Goal: Transaction & Acquisition: Book appointment/travel/reservation

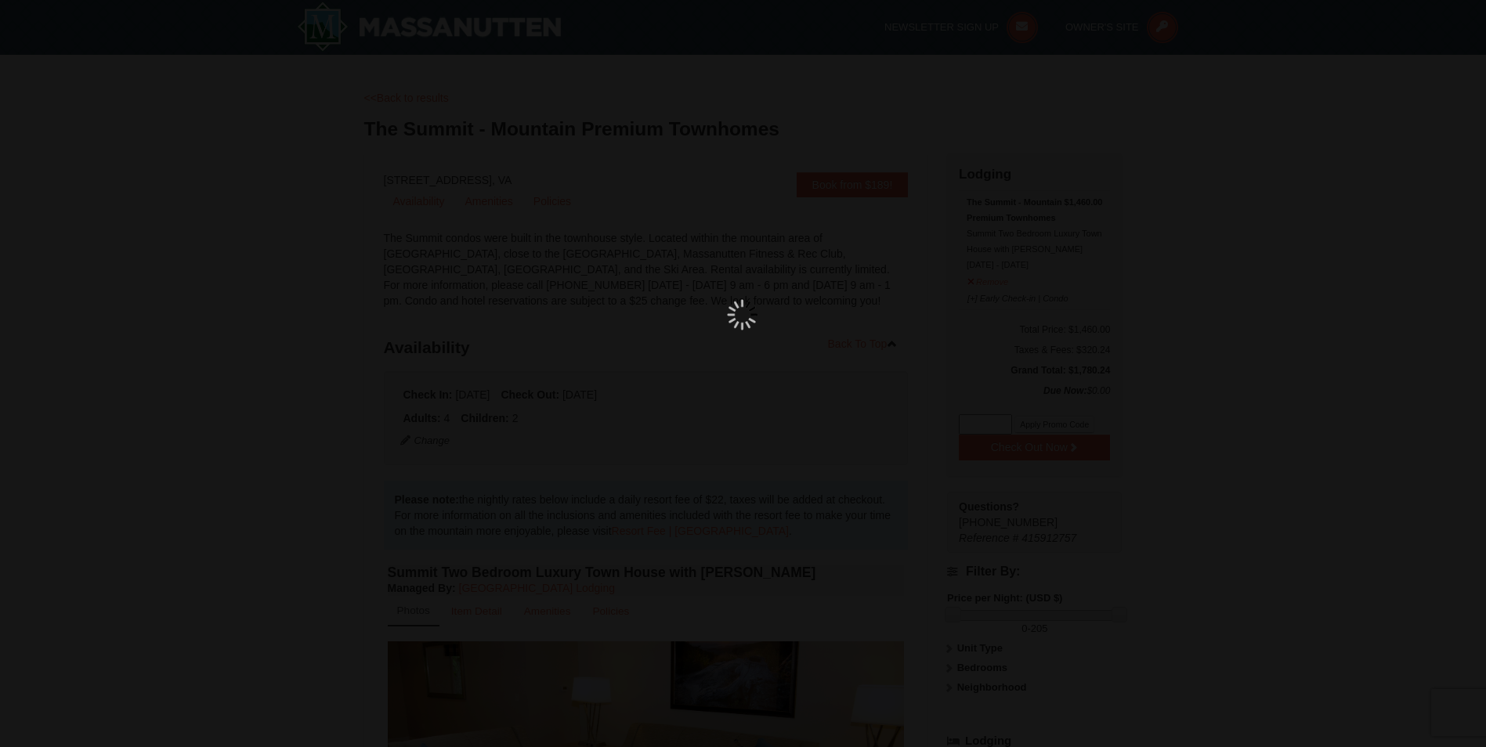
click at [990, 153] on div at bounding box center [743, 373] width 1486 height 747
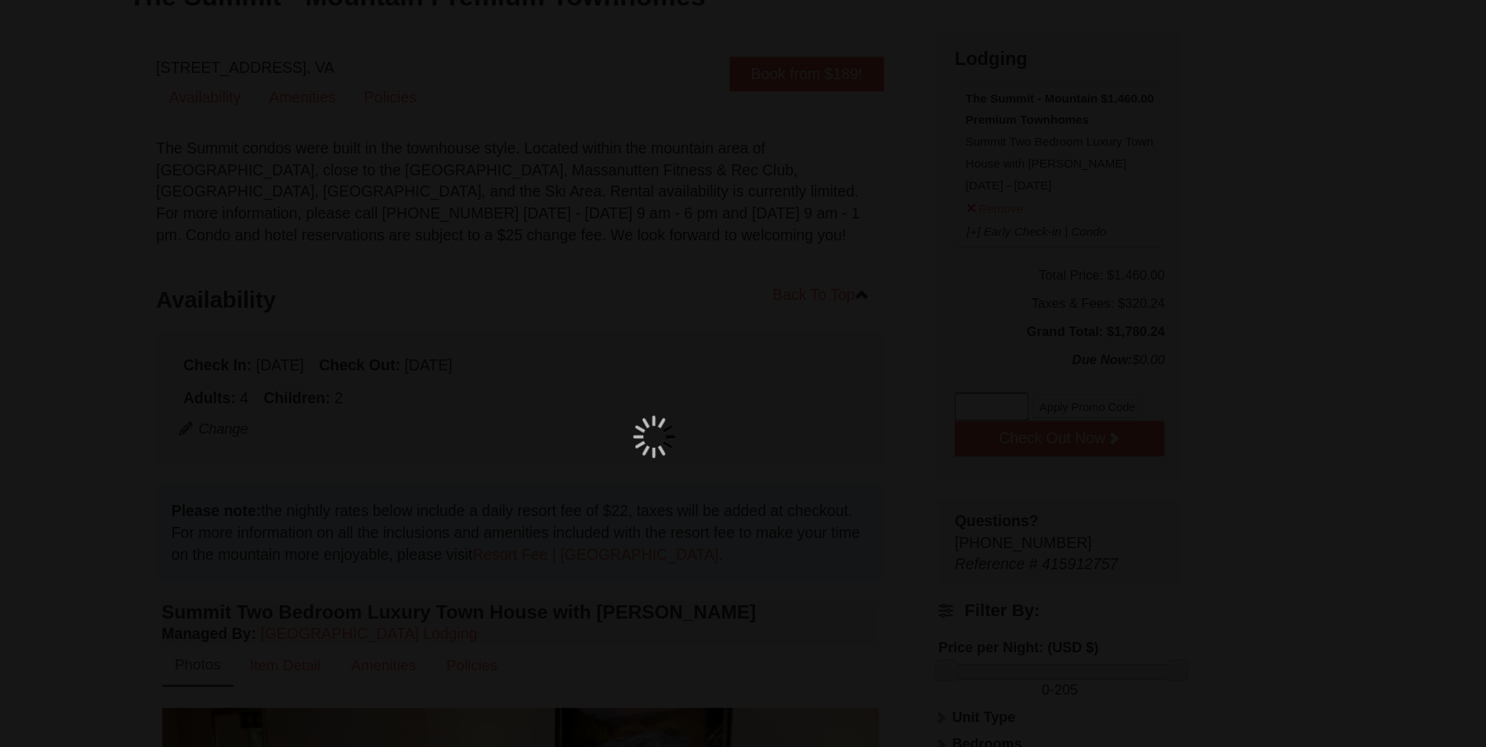
scroll to position [132, 0]
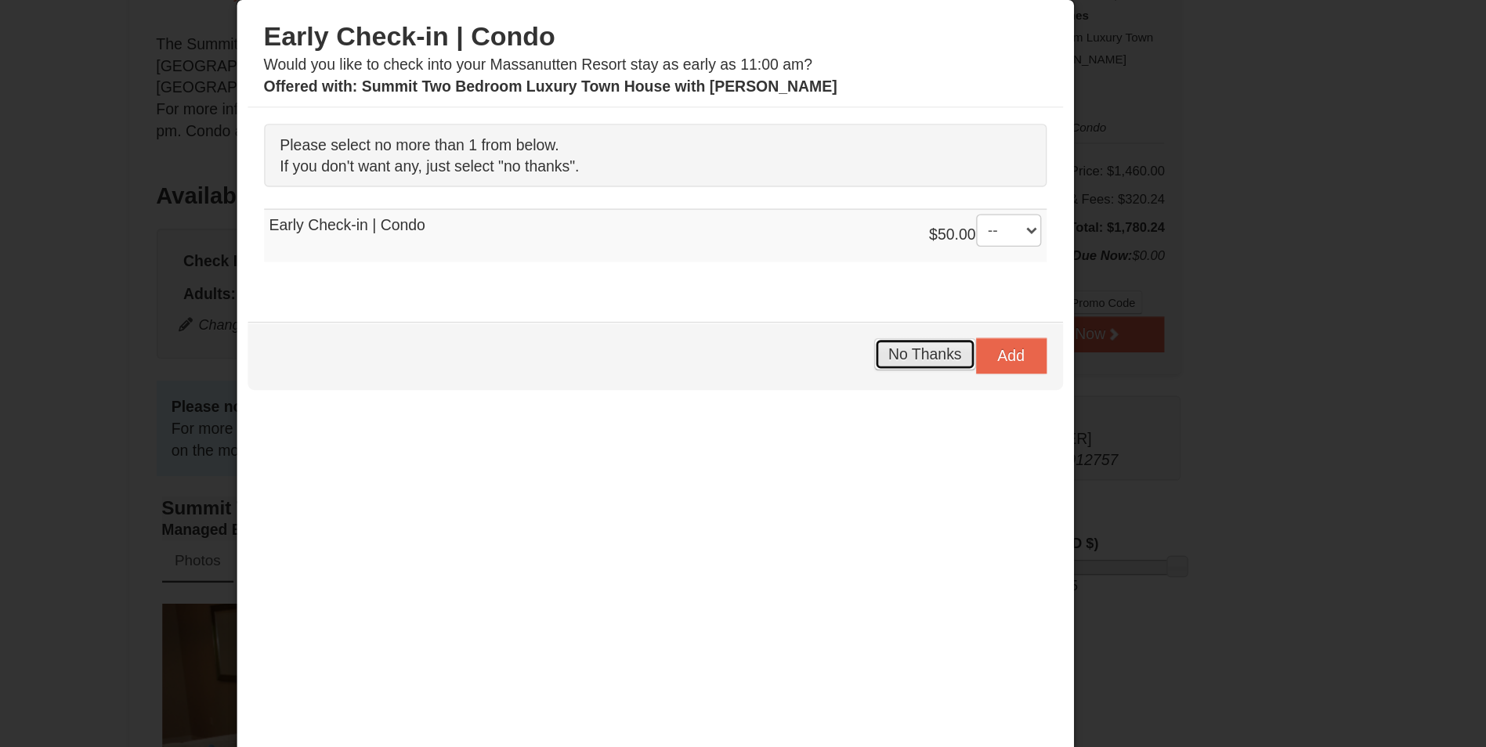
click at [942, 321] on button "No Thanks" at bounding box center [937, 330] width 73 height 23
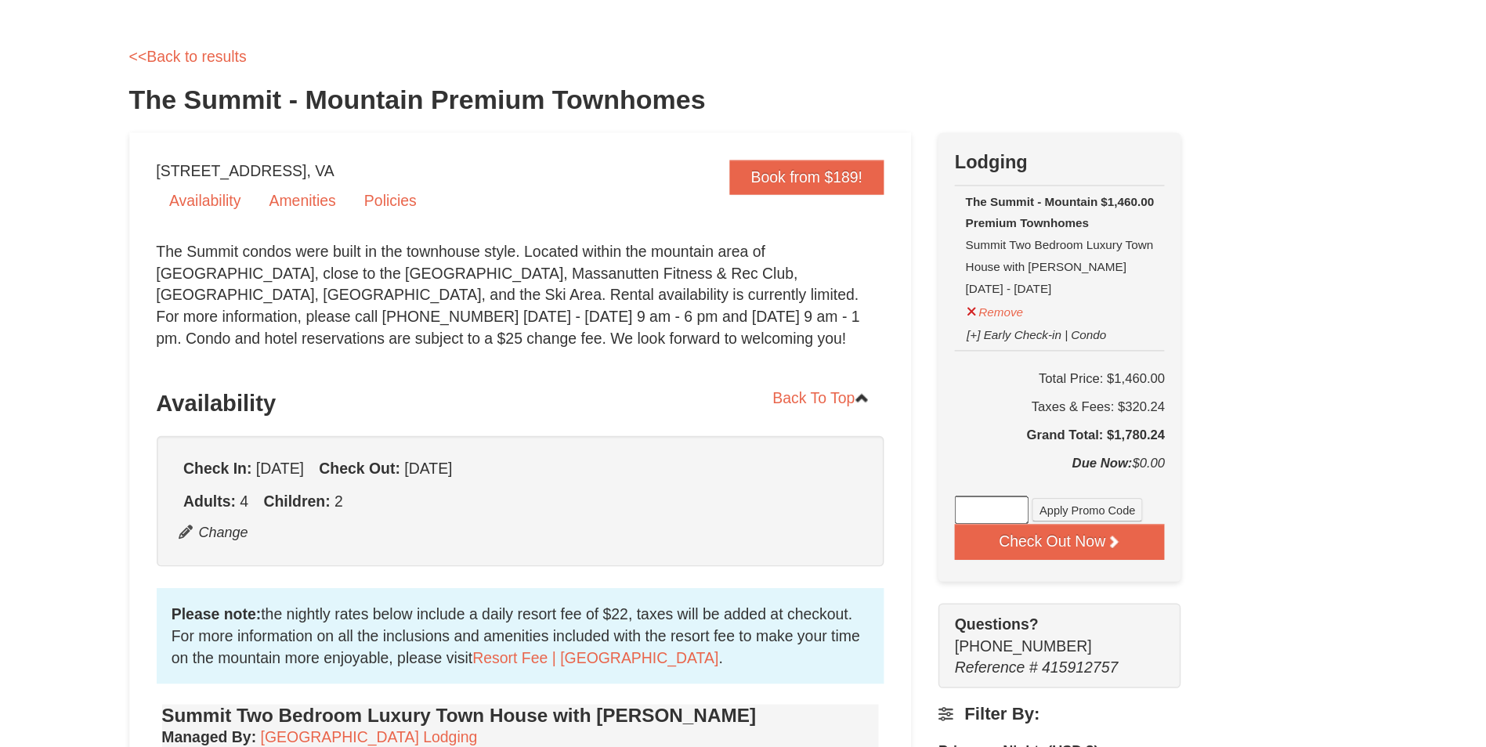
scroll to position [53, 0]
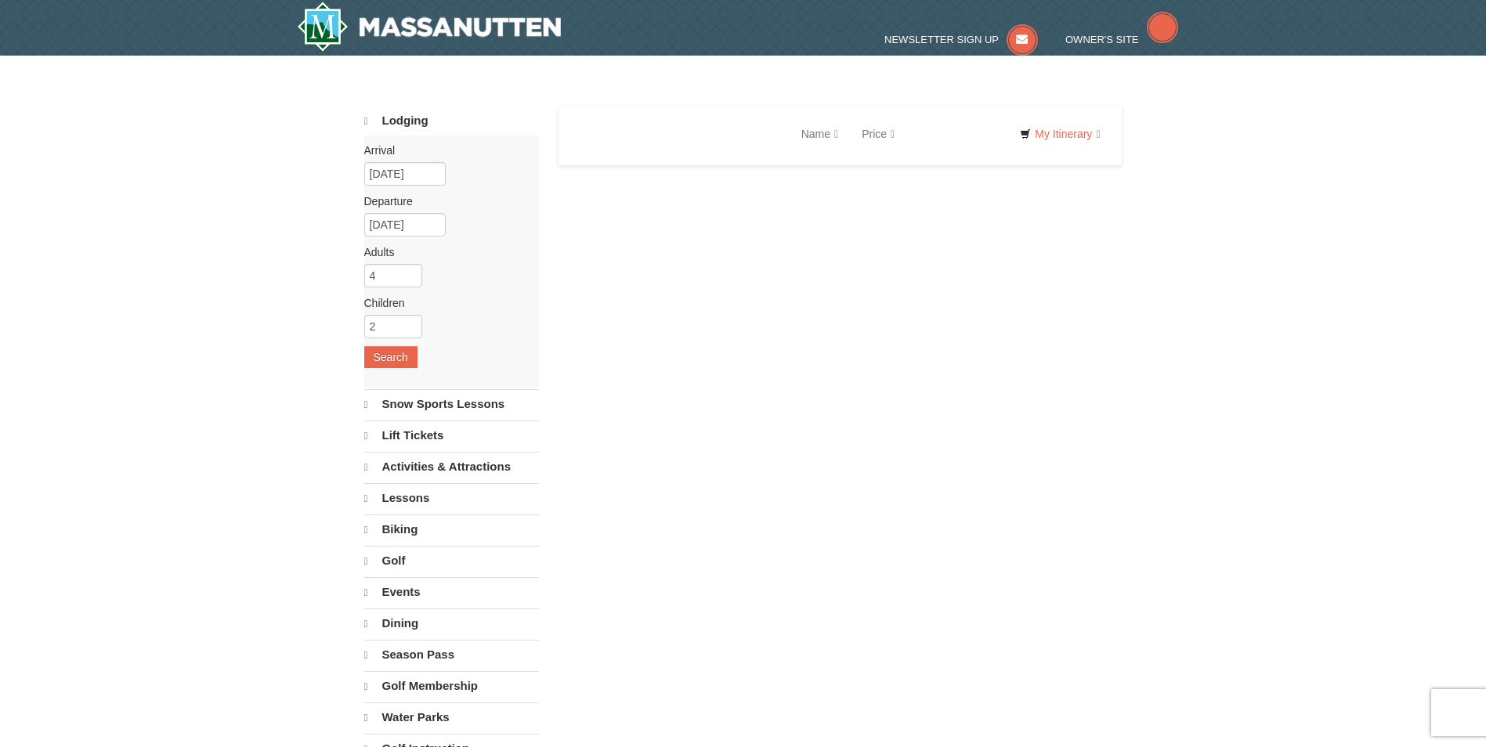
select select "9"
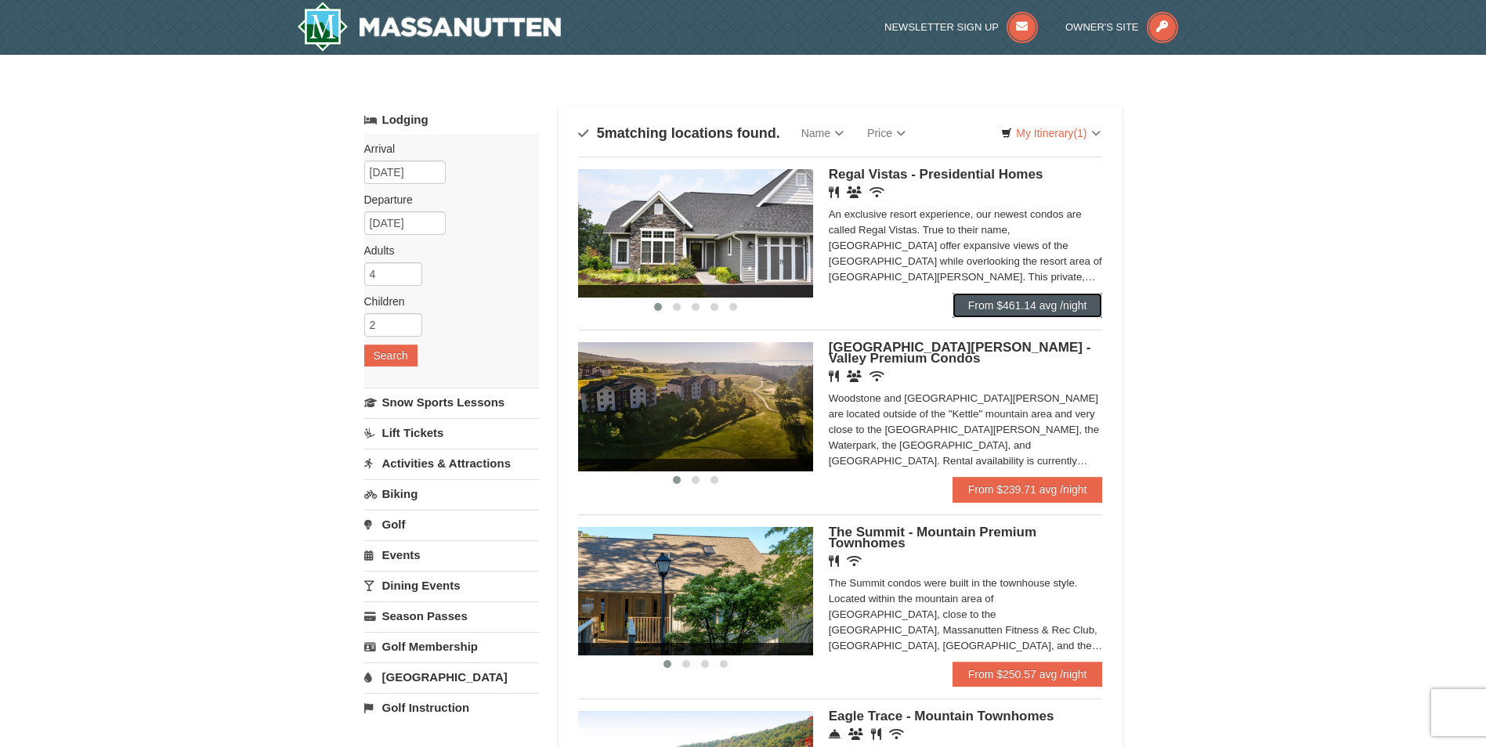
click at [1062, 298] on link "From $461.14 avg /night" at bounding box center [1027, 305] width 150 height 25
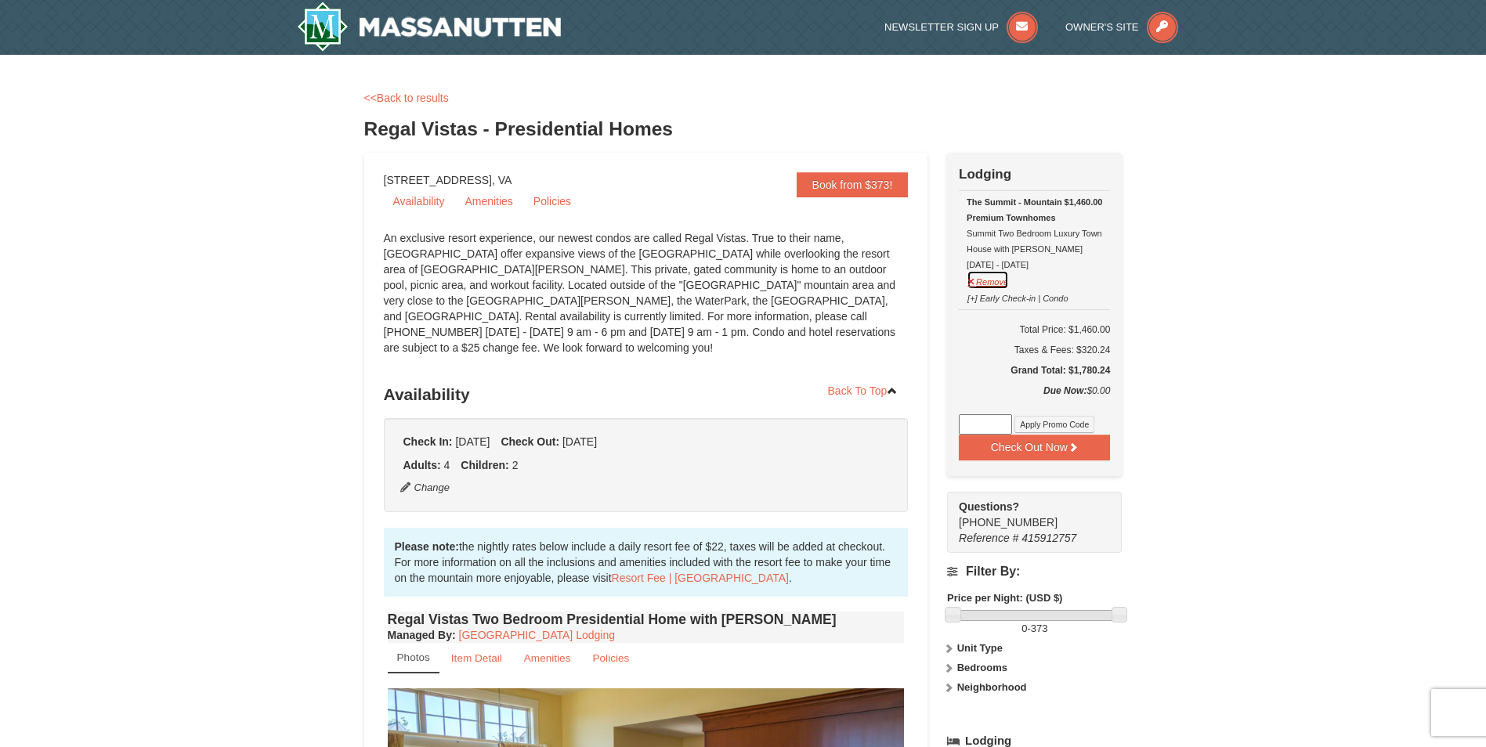
click at [990, 286] on button "Remove" at bounding box center [987, 280] width 42 height 20
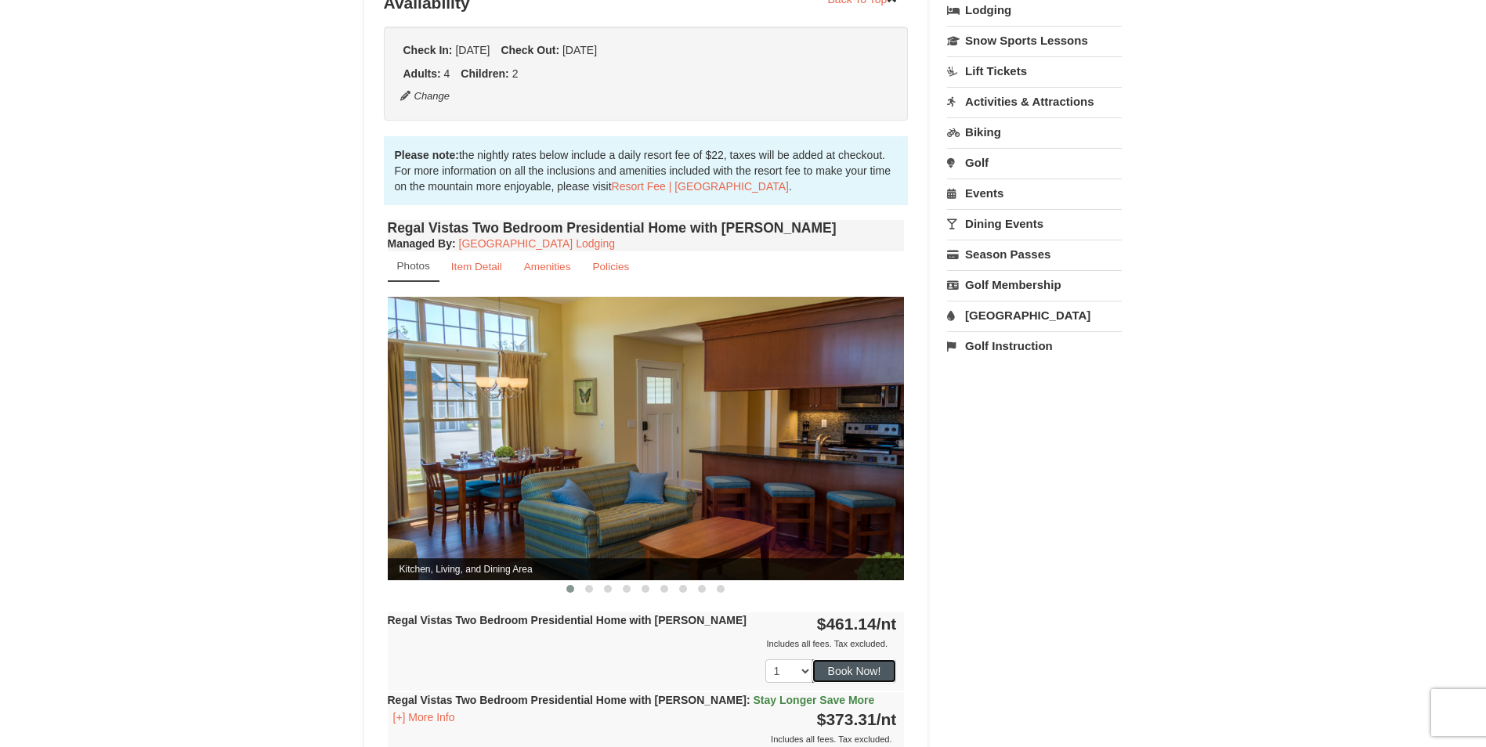
click at [860, 659] on button "Book Now!" at bounding box center [854, 670] width 85 height 23
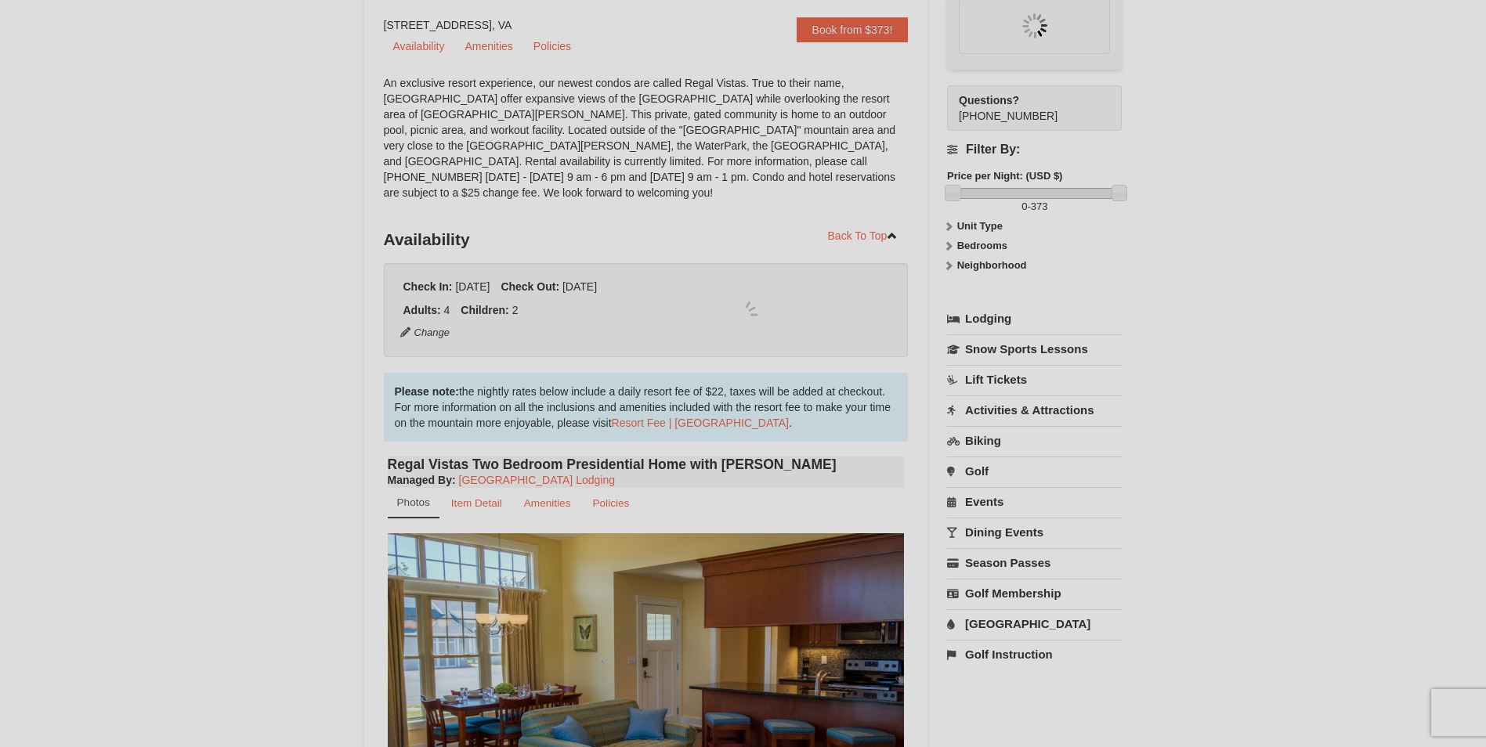
scroll to position [153, 0]
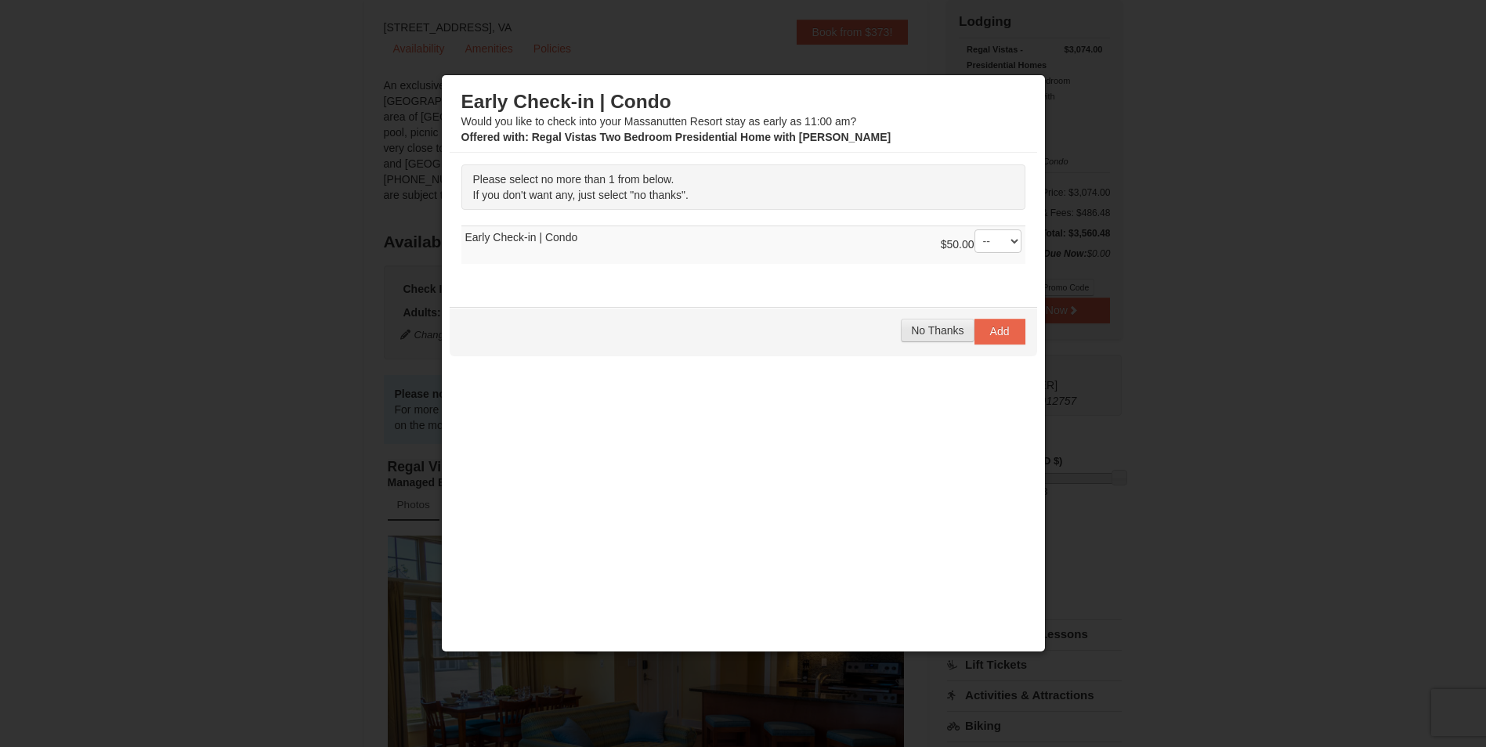
click at [923, 331] on span "No Thanks" at bounding box center [937, 330] width 52 height 13
